Goal: Use online tool/utility

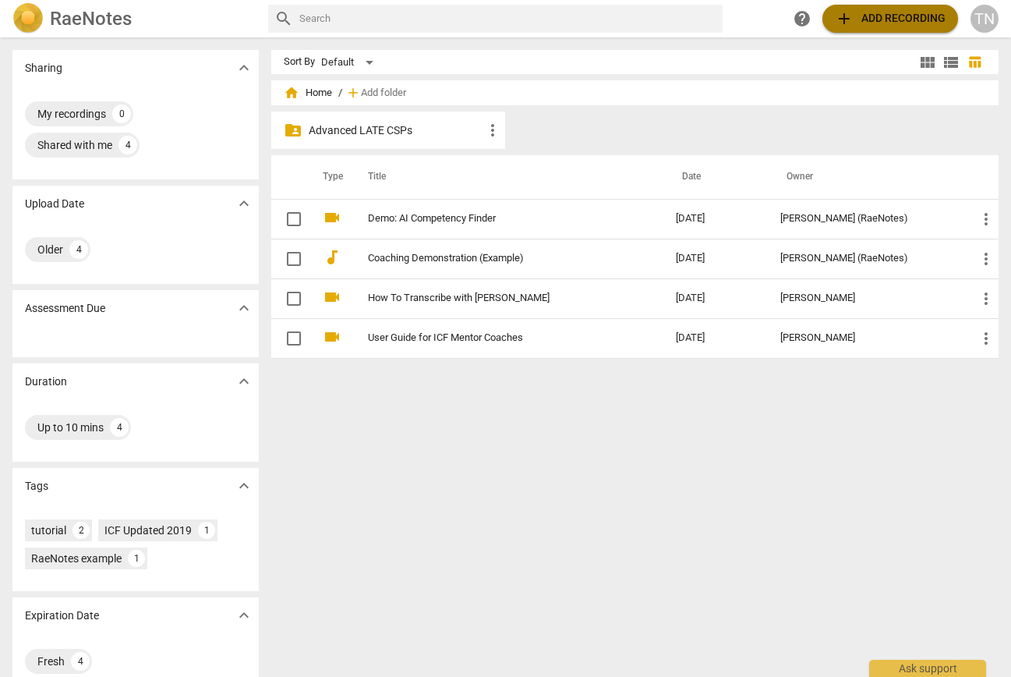
click at [909, 18] on span "add Add recording" at bounding box center [890, 18] width 111 height 19
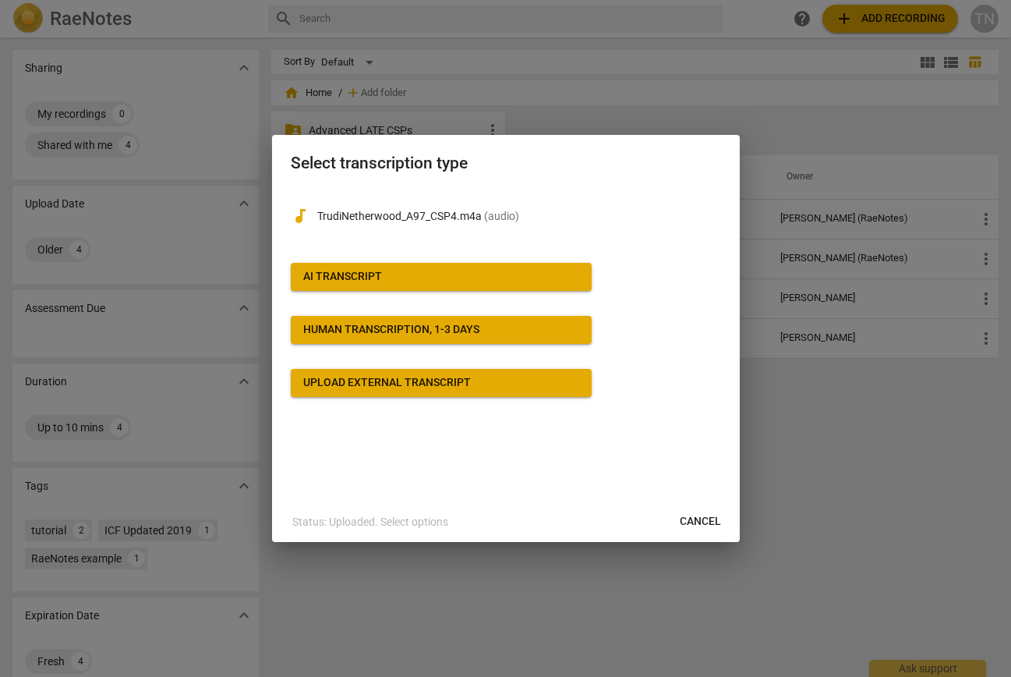
click at [366, 279] on div "AI Transcript" at bounding box center [342, 277] width 79 height 16
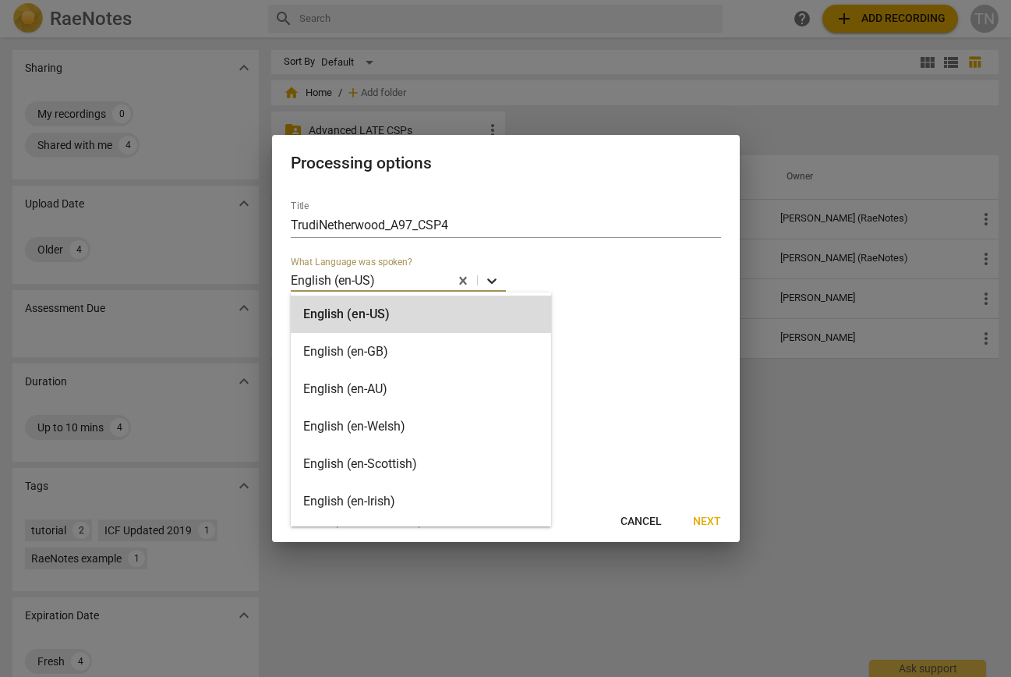
click at [489, 280] on icon at bounding box center [491, 280] width 9 height 5
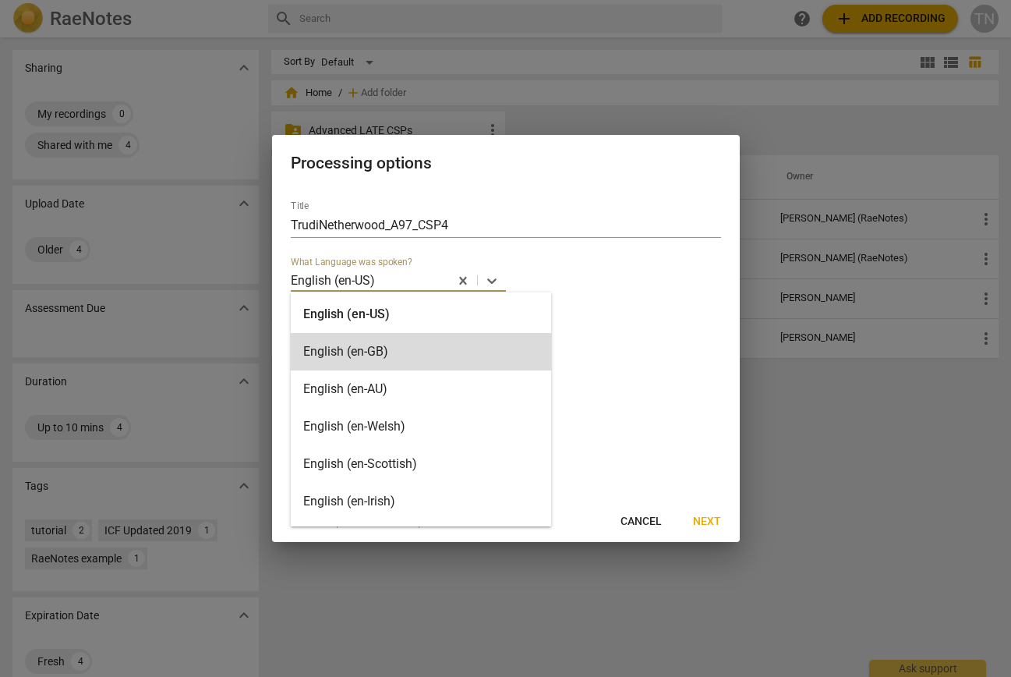
click at [413, 341] on div "English (en-GB)" at bounding box center [421, 351] width 260 height 37
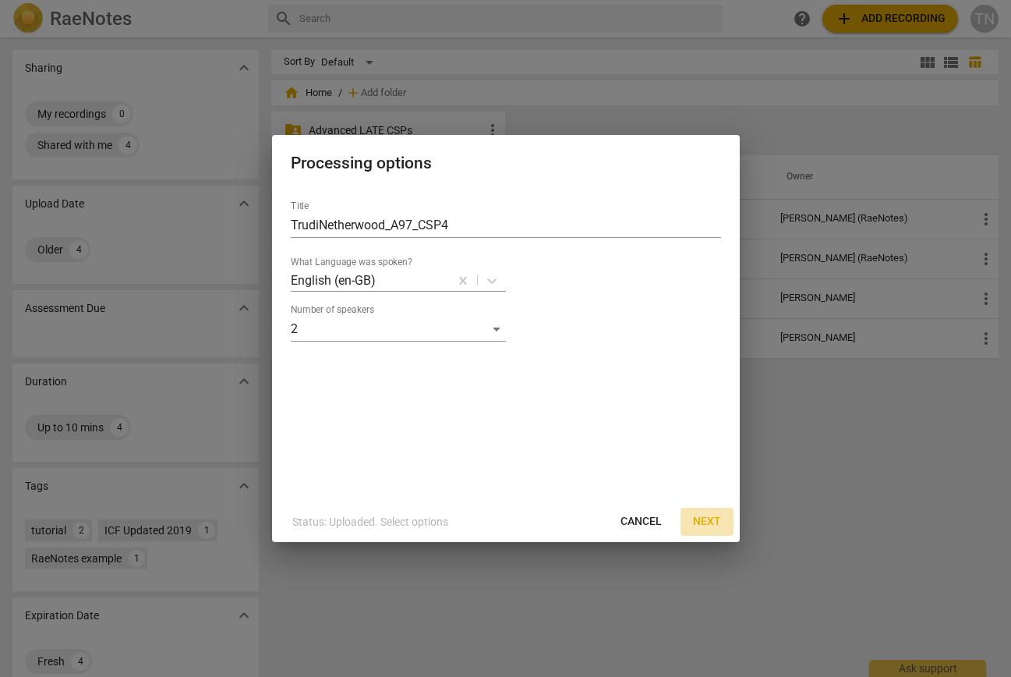
drag, startPoint x: 709, startPoint y: 521, endPoint x: 699, endPoint y: 518, distance: 10.6
click at [709, 521] on span "Next" at bounding box center [707, 522] width 28 height 16
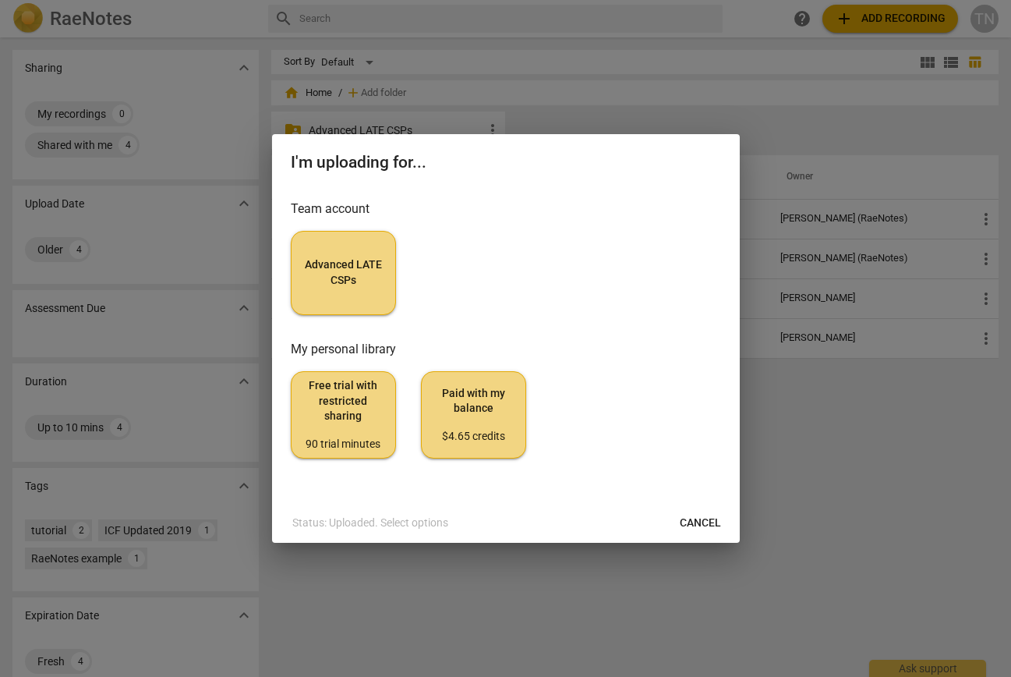
click at [345, 270] on span "Advanced LATE CSPs" at bounding box center [343, 272] width 79 height 30
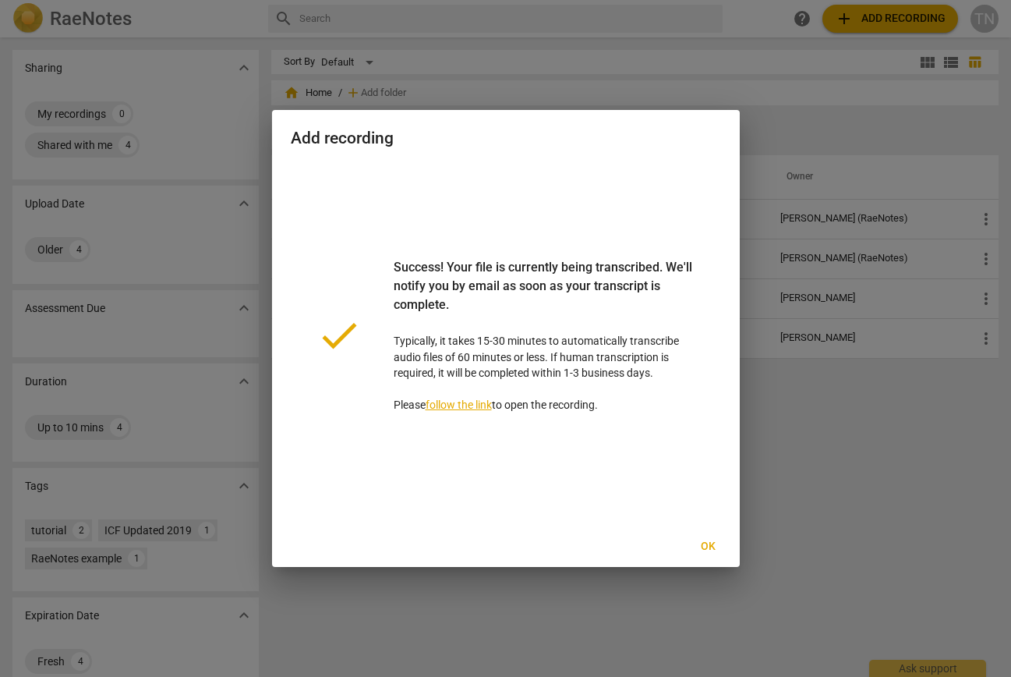
click at [704, 545] on span "Ok" at bounding box center [708, 547] width 25 height 16
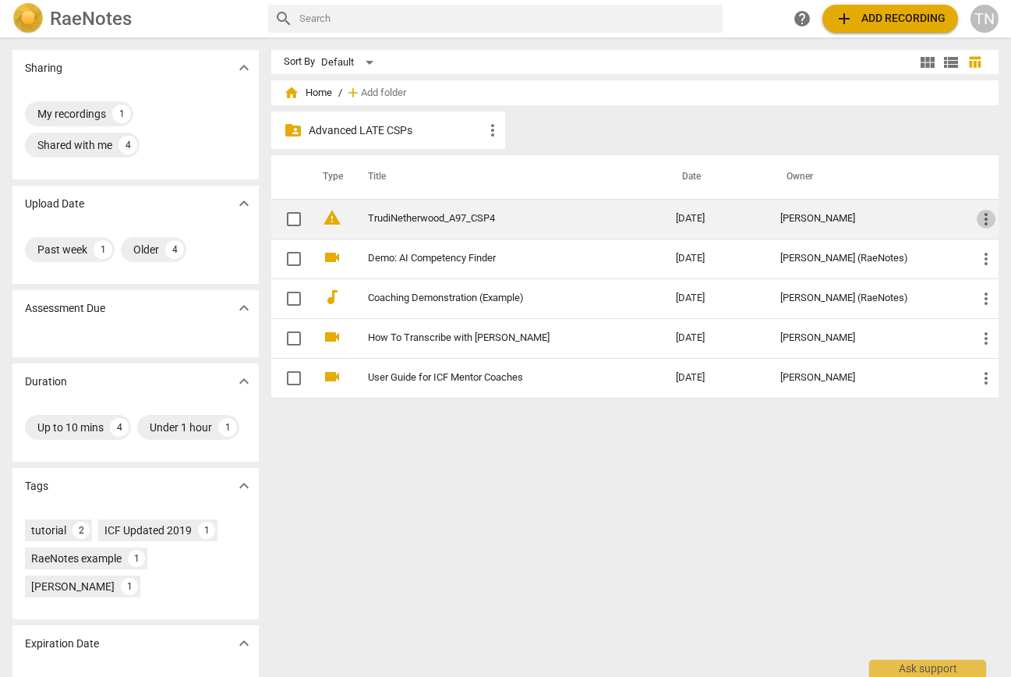
click at [978, 220] on span "more_vert" at bounding box center [986, 219] width 19 height 19
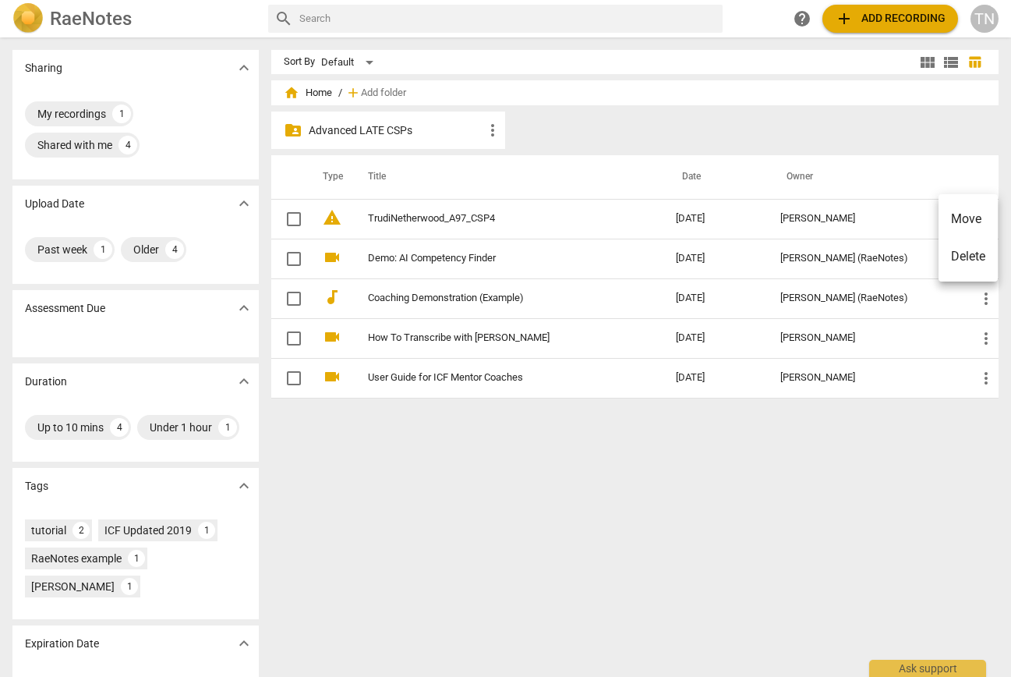
click at [334, 217] on div at bounding box center [505, 338] width 1011 height 677
click at [332, 220] on span "warning" at bounding box center [332, 217] width 19 height 19
